Goal: Transaction & Acquisition: Purchase product/service

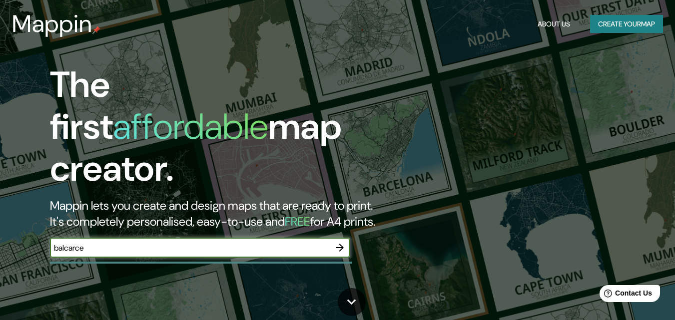
type input "balcarce"
click at [336, 242] on icon "button" at bounding box center [340, 248] width 12 height 12
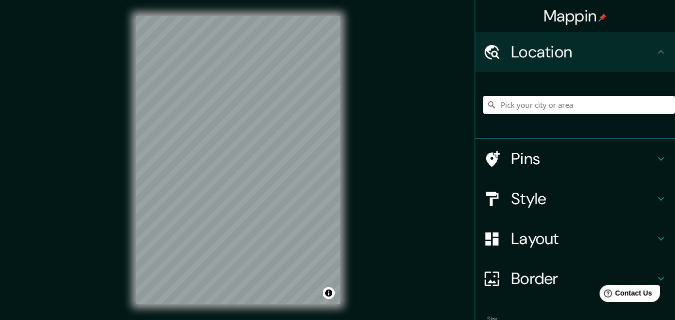
click at [549, 103] on input "Pick your city or area" at bounding box center [579, 105] width 192 height 18
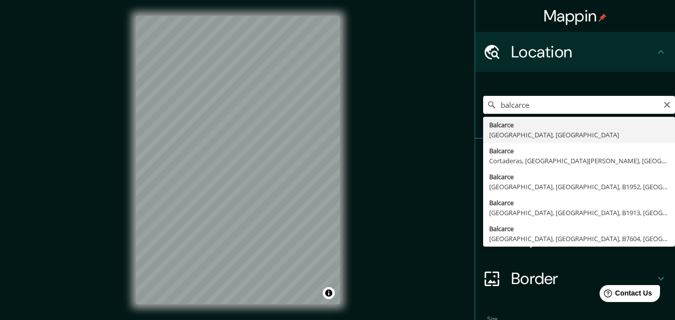
type input "Balcarce, [GEOGRAPHIC_DATA], [GEOGRAPHIC_DATA]"
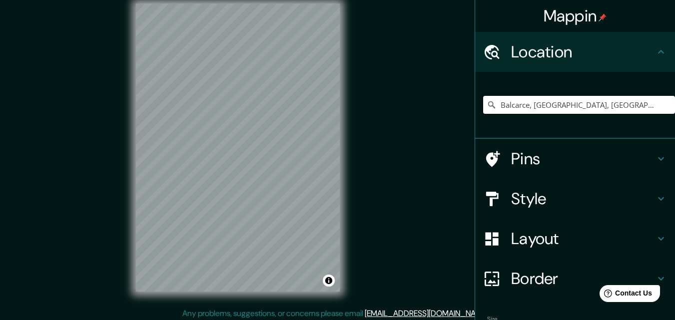
scroll to position [16, 0]
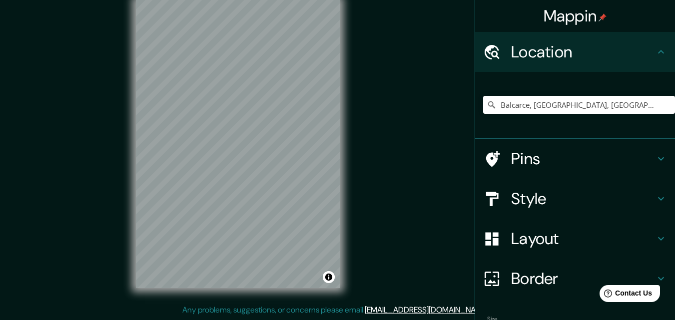
click at [542, 158] on h4 "Pins" at bounding box center [583, 159] width 144 height 20
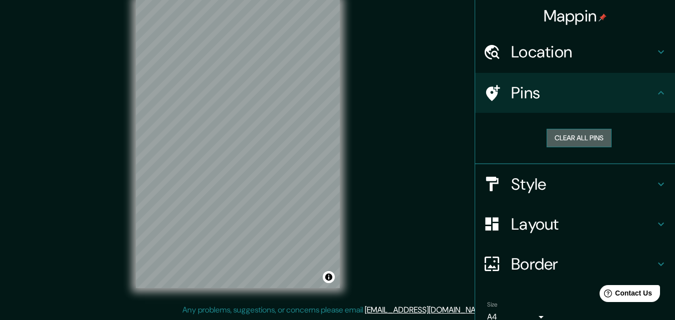
click at [591, 144] on button "Clear all pins" at bounding box center [579, 138] width 65 height 18
click at [557, 134] on button "Clear all pins" at bounding box center [579, 138] width 65 height 18
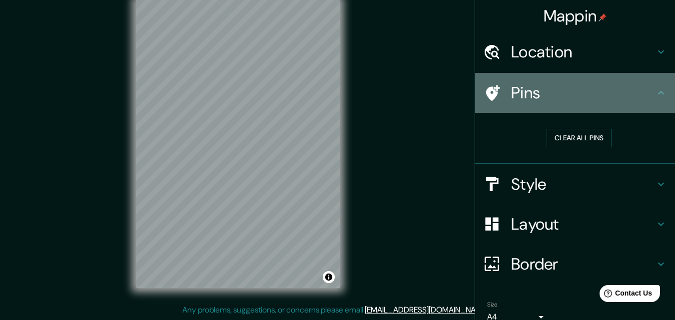
click at [655, 88] on icon at bounding box center [661, 93] width 12 height 12
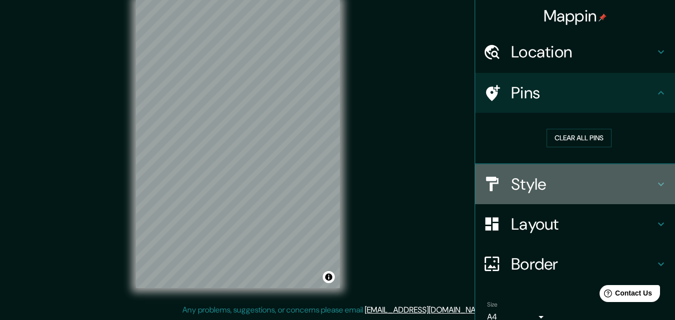
click at [521, 183] on h4 "Style" at bounding box center [583, 184] width 144 height 20
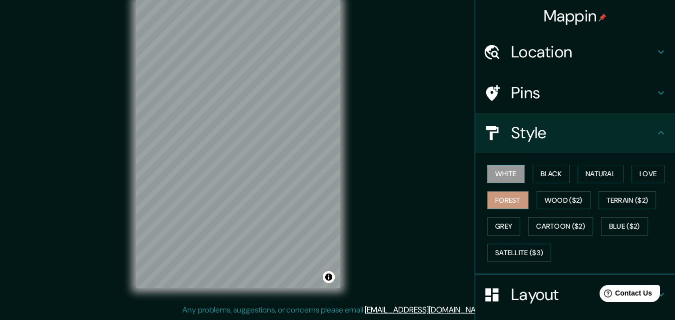
click at [508, 196] on button "Forest" at bounding box center [507, 200] width 41 height 18
click at [556, 202] on button "Wood ($2)" at bounding box center [564, 200] width 54 height 18
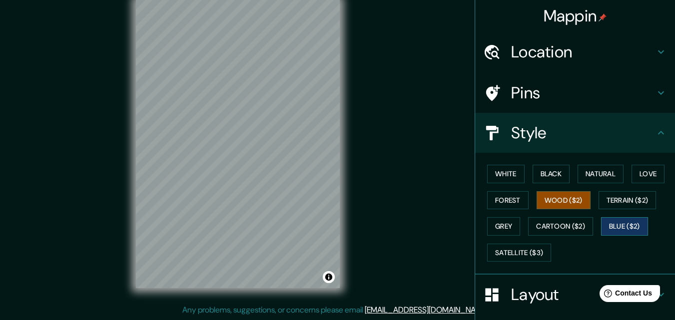
click at [626, 227] on button "Blue ($2)" at bounding box center [624, 226] width 47 height 18
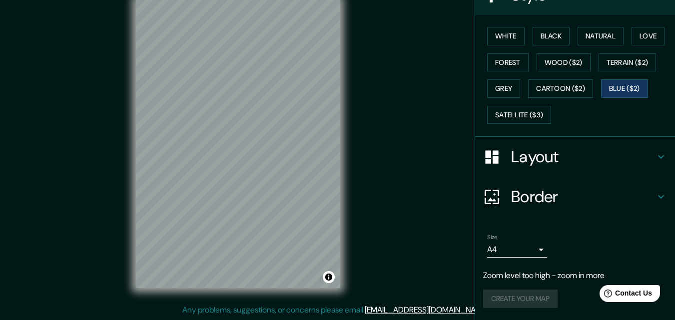
click at [551, 148] on h4 "Layout" at bounding box center [583, 157] width 144 height 20
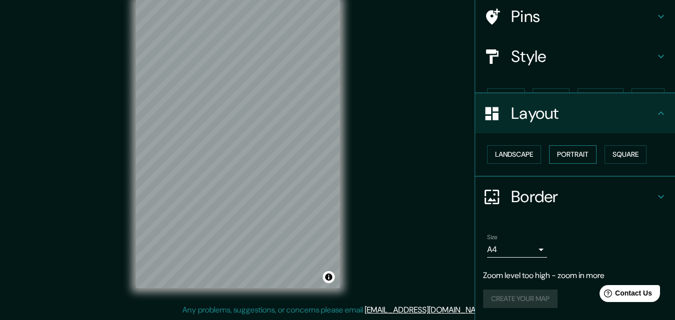
scroll to position [59, 0]
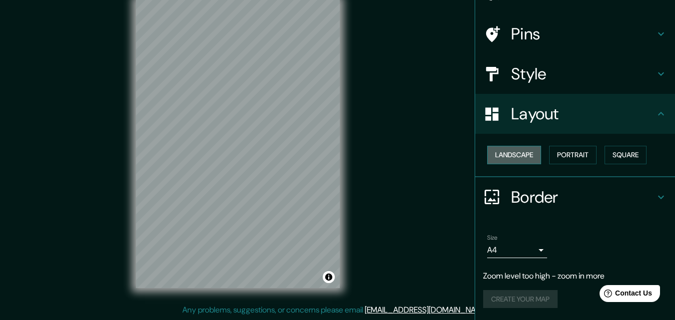
click at [520, 150] on button "Landscape" at bounding box center [514, 155] width 54 height 18
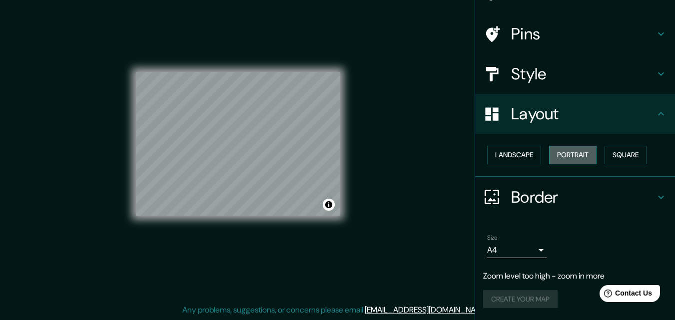
click at [554, 154] on button "Portrait" at bounding box center [572, 155] width 47 height 18
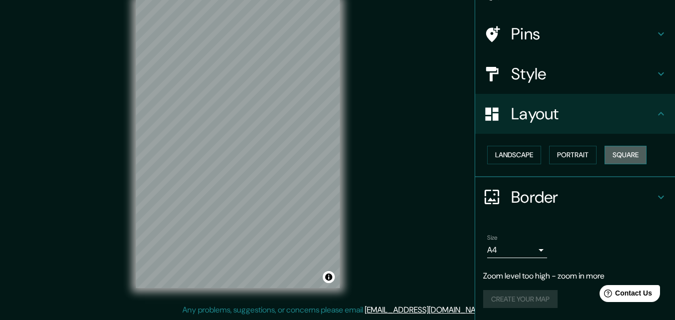
click at [635, 157] on button "Square" at bounding box center [626, 155] width 42 height 18
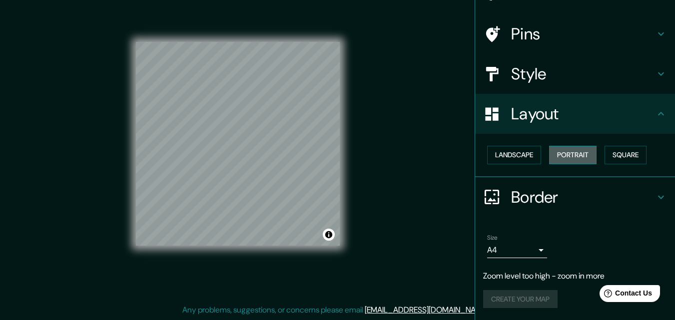
click at [560, 160] on button "Portrait" at bounding box center [572, 155] width 47 height 18
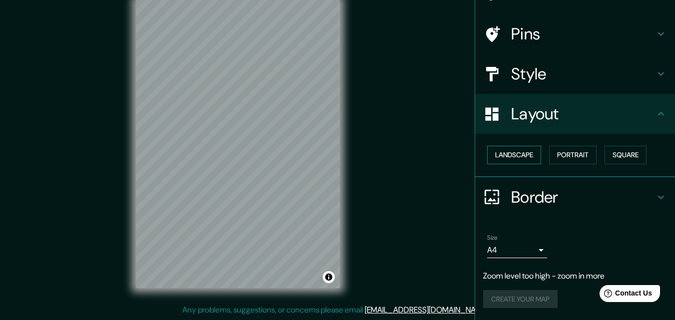
click at [514, 157] on button "Landscape" at bounding box center [514, 155] width 54 height 18
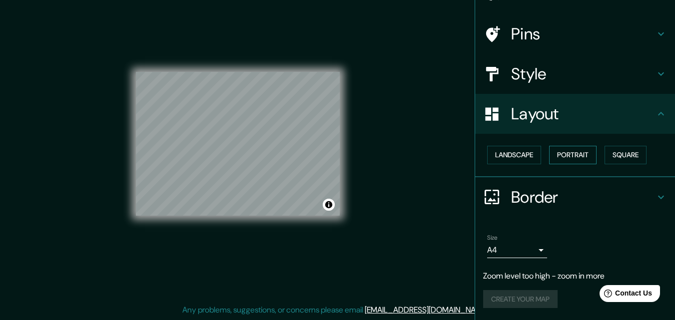
click at [559, 155] on button "Portrait" at bounding box center [572, 155] width 47 height 18
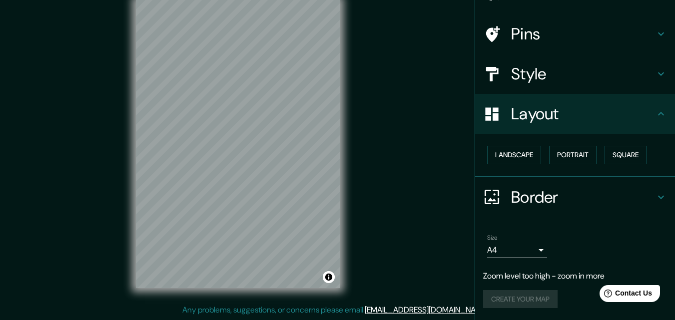
click at [655, 198] on icon at bounding box center [661, 197] width 12 height 12
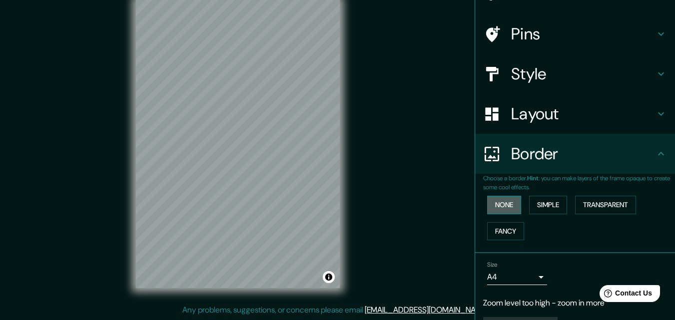
click at [489, 203] on button "None" at bounding box center [504, 205] width 34 height 18
click at [549, 209] on button "Simple" at bounding box center [548, 205] width 38 height 18
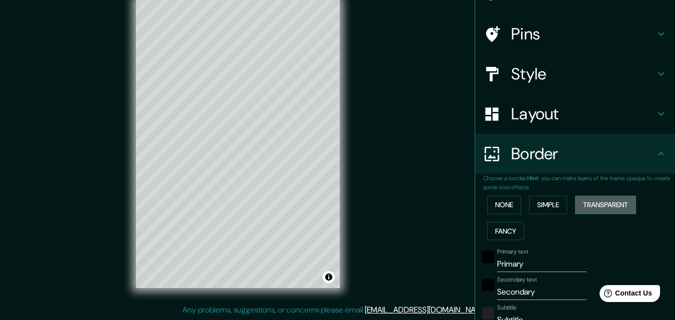
click at [575, 208] on button "Transparent" at bounding box center [605, 205] width 61 height 18
click at [501, 230] on button "Fancy" at bounding box center [505, 231] width 37 height 18
click at [497, 208] on button "None" at bounding box center [504, 205] width 34 height 18
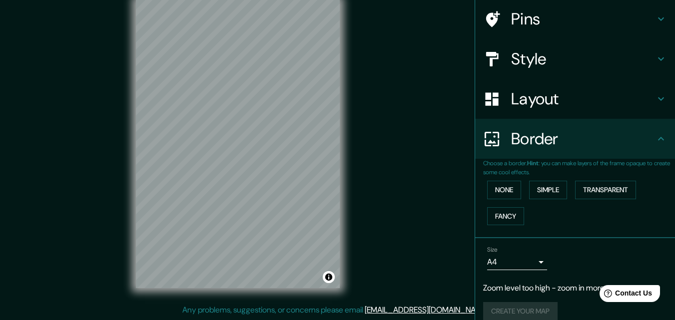
scroll to position [86, 0]
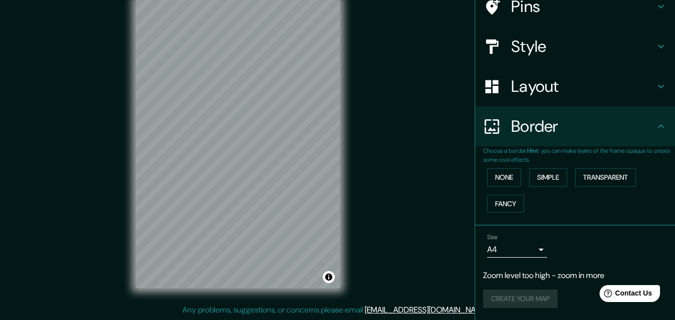
click at [500, 293] on div "Create your map" at bounding box center [575, 299] width 184 height 18
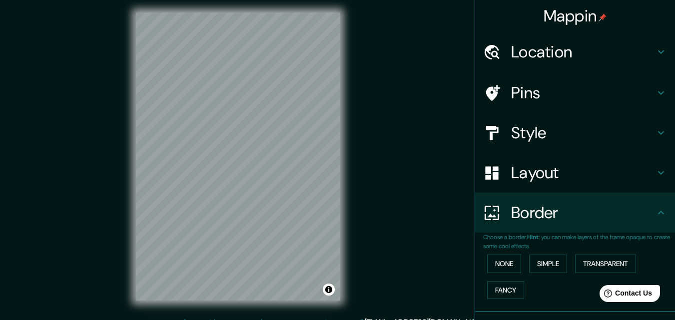
scroll to position [0, 0]
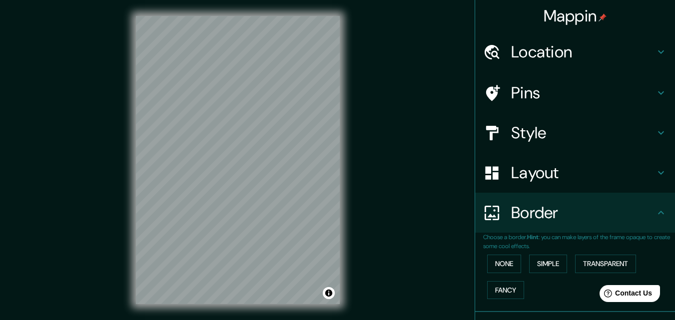
click at [581, 46] on h4 "Location" at bounding box center [583, 52] width 144 height 20
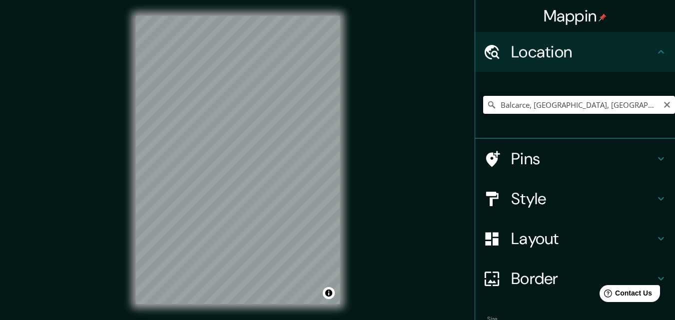
click at [539, 106] on input "Balcarce, [GEOGRAPHIC_DATA], [GEOGRAPHIC_DATA]" at bounding box center [579, 105] width 192 height 18
click at [648, 107] on input "Balcarce, [GEOGRAPHIC_DATA], [GEOGRAPHIC_DATA]" at bounding box center [579, 105] width 192 height 18
drag, startPoint x: 429, startPoint y: 177, endPoint x: 422, endPoint y: 175, distance: 7.0
click at [428, 177] on div "Mappin Location [GEOGRAPHIC_DATA], [GEOGRAPHIC_DATA], [GEOGRAPHIC_DATA] Pins St…" at bounding box center [337, 168] width 675 height 336
click at [639, 107] on input "Balcarce, [GEOGRAPHIC_DATA], [GEOGRAPHIC_DATA]" at bounding box center [579, 105] width 192 height 18
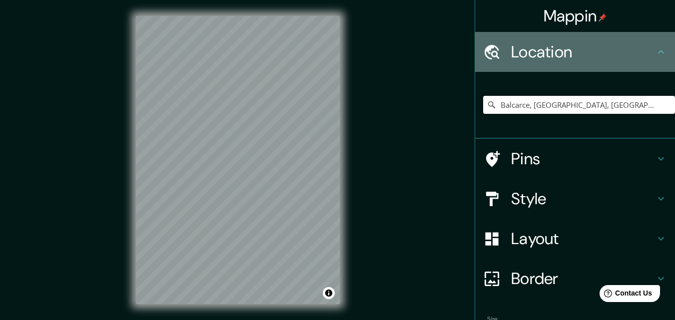
click at [495, 46] on div at bounding box center [497, 51] width 28 height 17
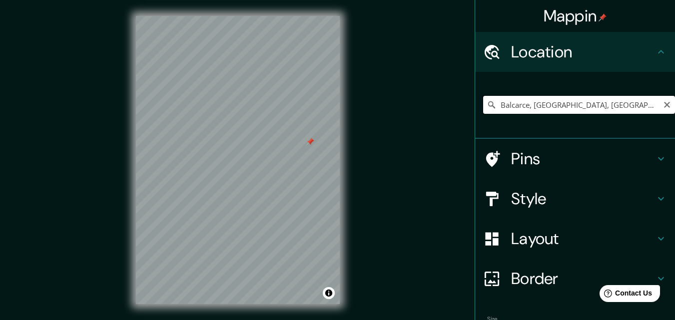
click at [563, 106] on input "Balcarce, [GEOGRAPHIC_DATA], [GEOGRAPHIC_DATA]" at bounding box center [579, 105] width 192 height 18
click at [660, 50] on div "Location" at bounding box center [575, 52] width 200 height 40
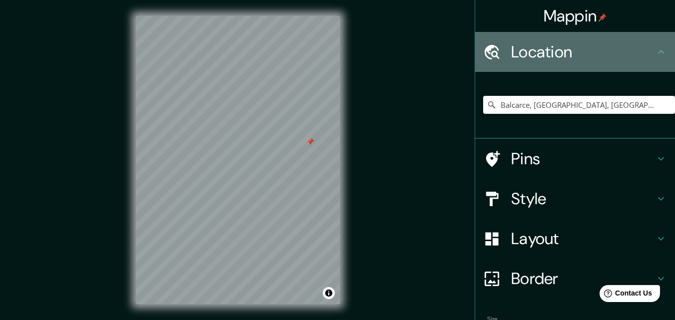
click at [655, 50] on icon at bounding box center [661, 52] width 12 height 12
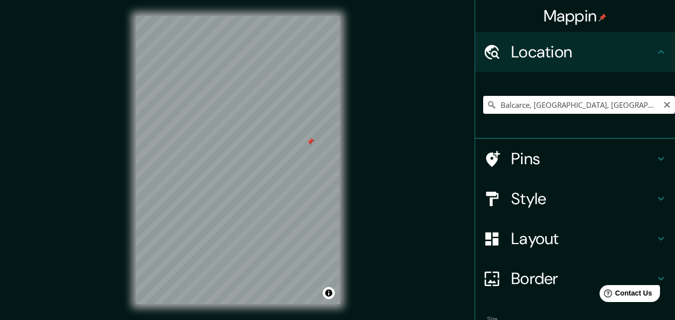
click at [646, 98] on input "Balcarce, [GEOGRAPHIC_DATA], [GEOGRAPHIC_DATA]" at bounding box center [579, 105] width 192 height 18
click at [552, 112] on input "Balcarce, [GEOGRAPHIC_DATA], [GEOGRAPHIC_DATA]" at bounding box center [579, 105] width 192 height 18
click at [488, 105] on icon at bounding box center [491, 104] width 7 height 7
click at [487, 101] on icon at bounding box center [492, 105] width 10 height 10
click at [663, 101] on icon "Clear" at bounding box center [667, 105] width 8 height 8
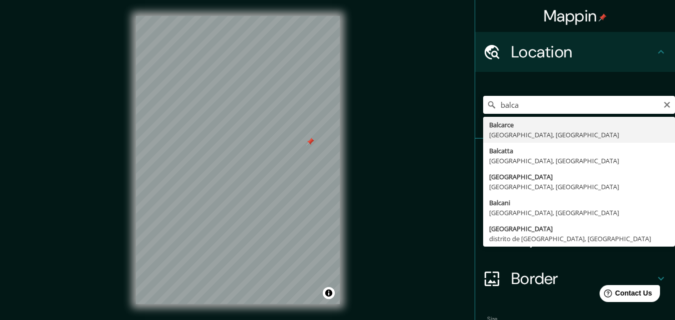
type input "Balcarce, [GEOGRAPHIC_DATA], [GEOGRAPHIC_DATA]"
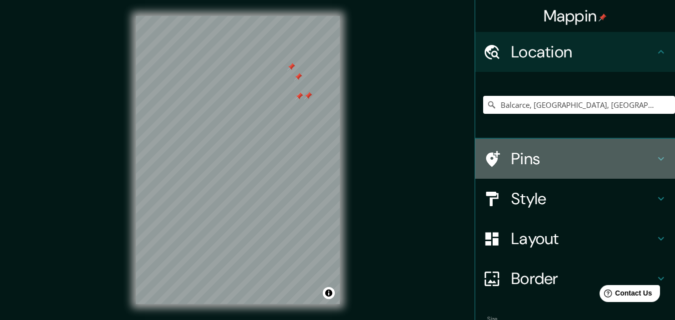
click at [573, 167] on h4 "Pins" at bounding box center [583, 159] width 144 height 20
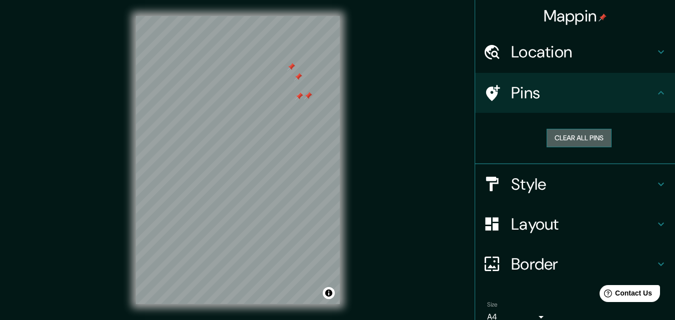
click at [568, 137] on button "Clear all pins" at bounding box center [579, 138] width 65 height 18
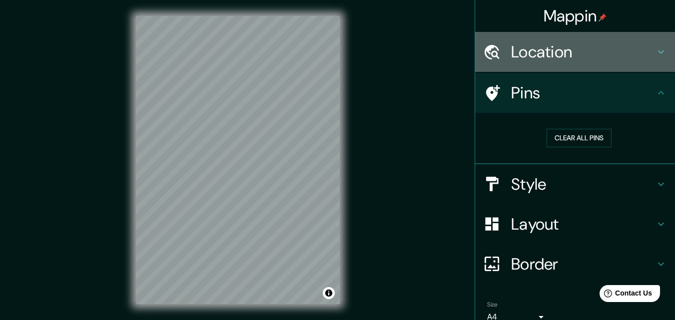
click at [548, 48] on h4 "Location" at bounding box center [583, 52] width 144 height 20
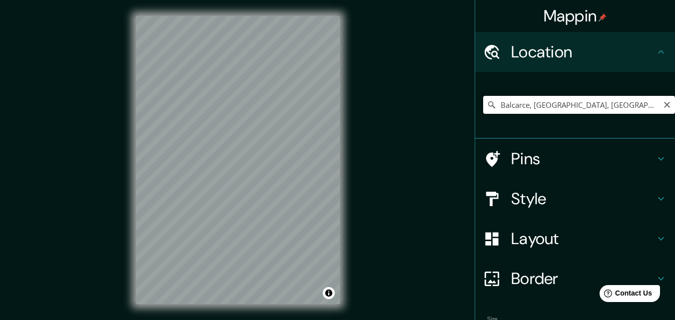
click at [495, 105] on input "Balcarce, [GEOGRAPHIC_DATA], [GEOGRAPHIC_DATA]" at bounding box center [579, 105] width 192 height 18
click at [542, 198] on h4 "Style" at bounding box center [583, 199] width 144 height 20
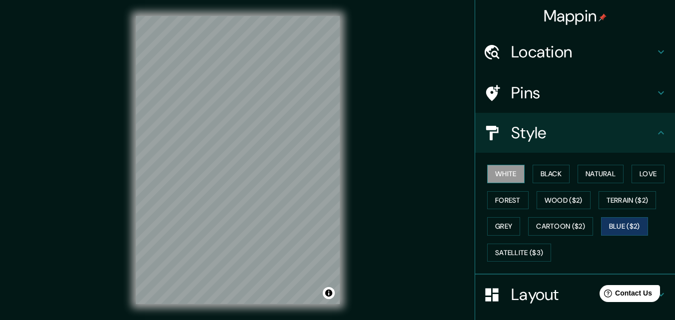
click at [509, 174] on button "White" at bounding box center [505, 174] width 37 height 18
click at [601, 51] on h4 "Location" at bounding box center [583, 52] width 144 height 20
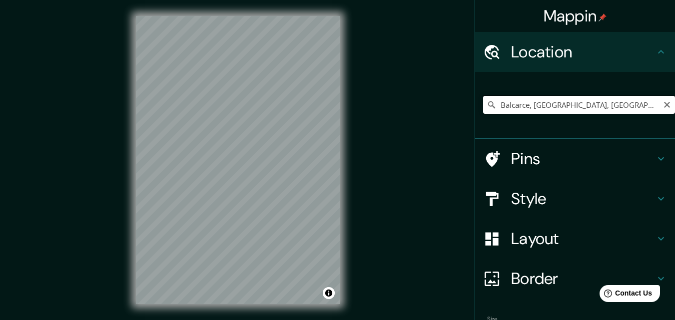
click at [501, 106] on input "Balcarce, [GEOGRAPHIC_DATA], [GEOGRAPHIC_DATA]" at bounding box center [579, 105] width 192 height 18
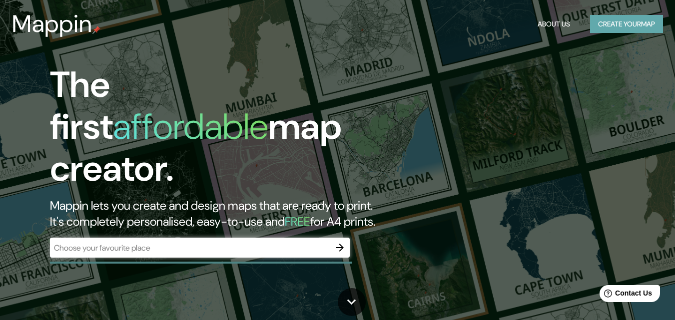
click at [616, 21] on button "Create your map" at bounding box center [626, 24] width 73 height 18
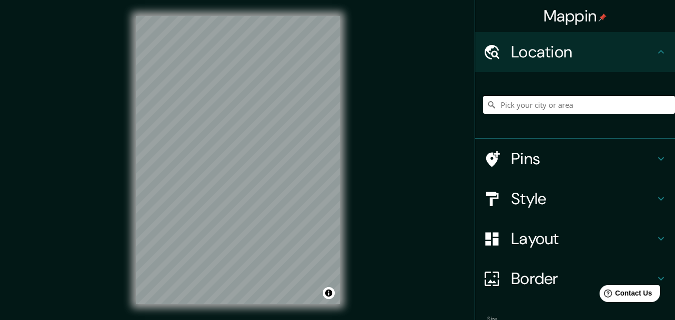
click at [527, 106] on input "Pick your city or area" at bounding box center [579, 105] width 192 height 18
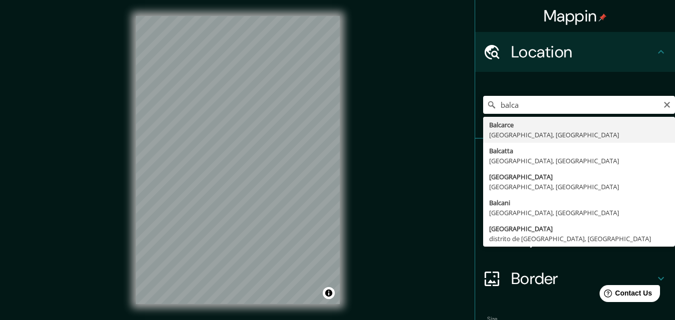
type input "Balcarce, [GEOGRAPHIC_DATA], [GEOGRAPHIC_DATA]"
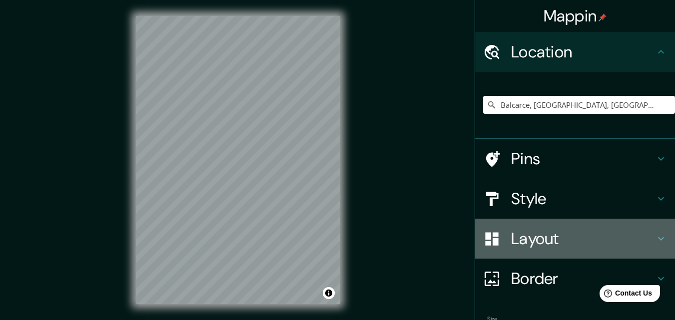
click at [655, 239] on icon at bounding box center [661, 239] width 12 height 12
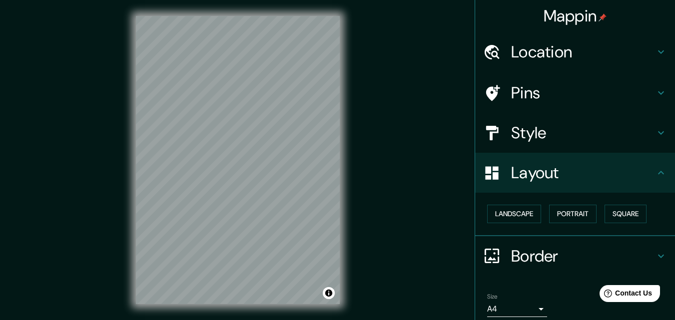
click at [655, 170] on icon at bounding box center [661, 173] width 12 height 12
click at [659, 134] on icon at bounding box center [661, 133] width 12 height 12
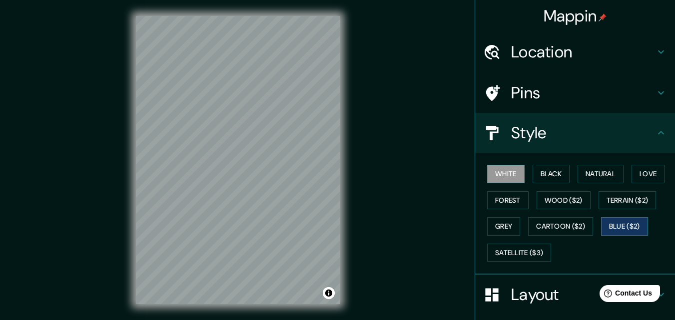
click at [615, 225] on button "Blue ($2)" at bounding box center [624, 226] width 47 height 18
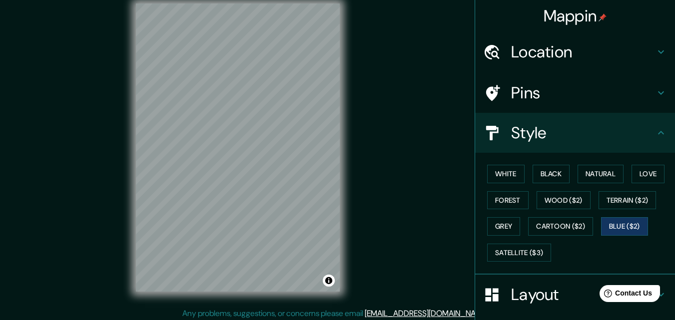
scroll to position [16, 0]
